Goal: Transaction & Acquisition: Book appointment/travel/reservation

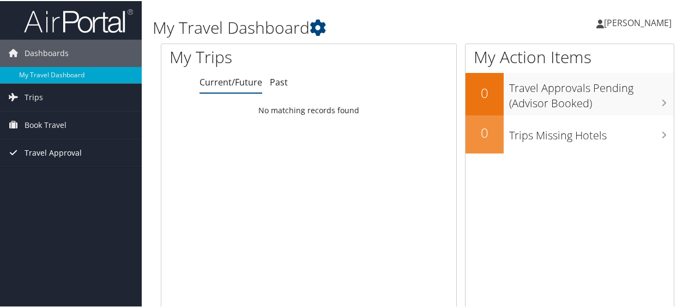
click at [61, 145] on span "Travel Approval" at bounding box center [53, 151] width 57 height 27
click at [32, 130] on span "Book Travel" at bounding box center [46, 124] width 42 height 27
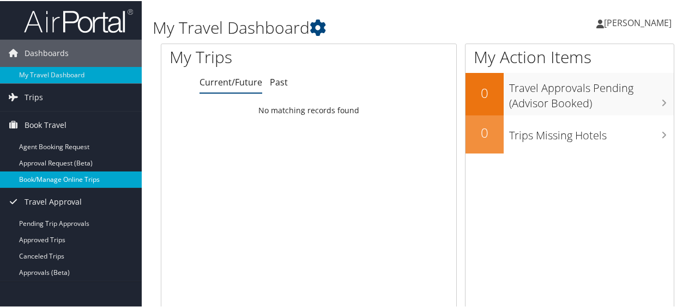
click at [41, 177] on link "Book/Manage Online Trips" at bounding box center [71, 179] width 142 height 16
